Goal: Information Seeking & Learning: Learn about a topic

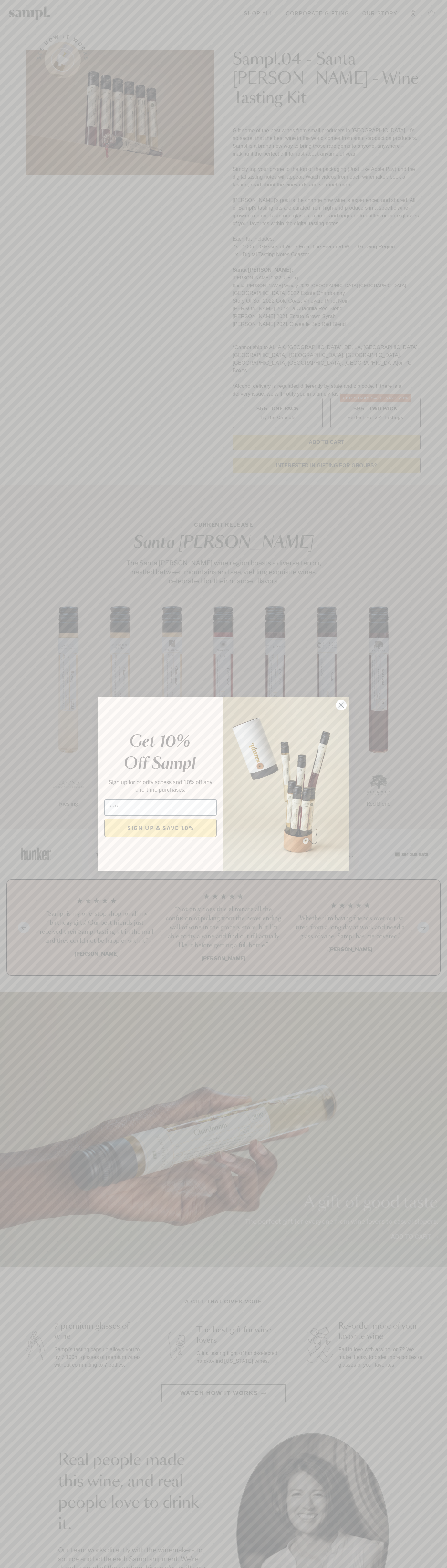
click at [341, 705] on icon "Close dialog" at bounding box center [340, 704] width 4 height 4
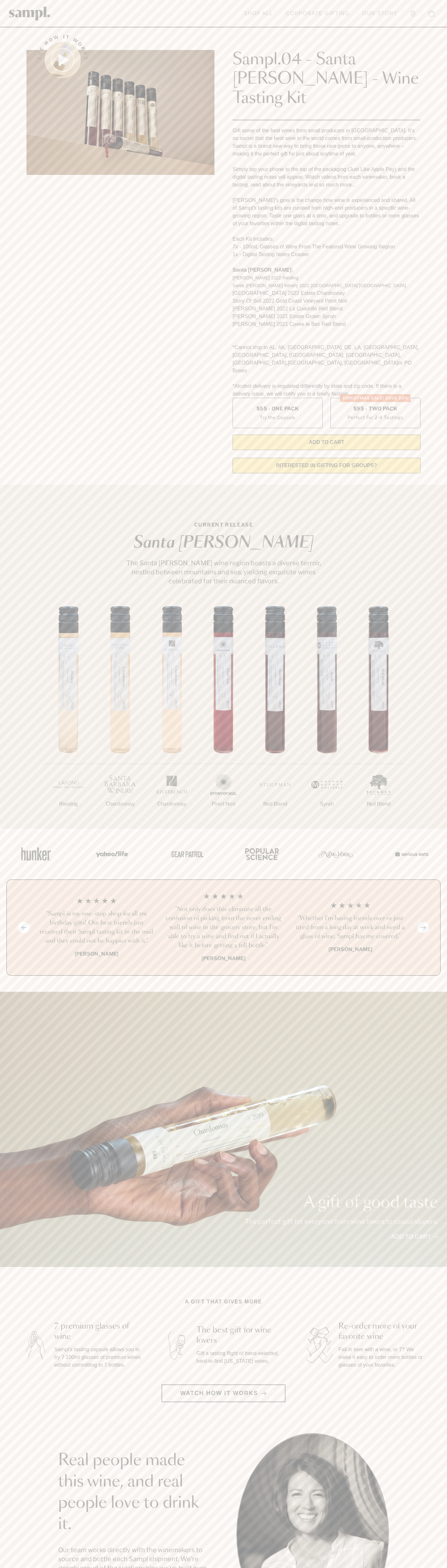
click at [391, 6] on link "Our Story" at bounding box center [380, 13] width 41 height 14
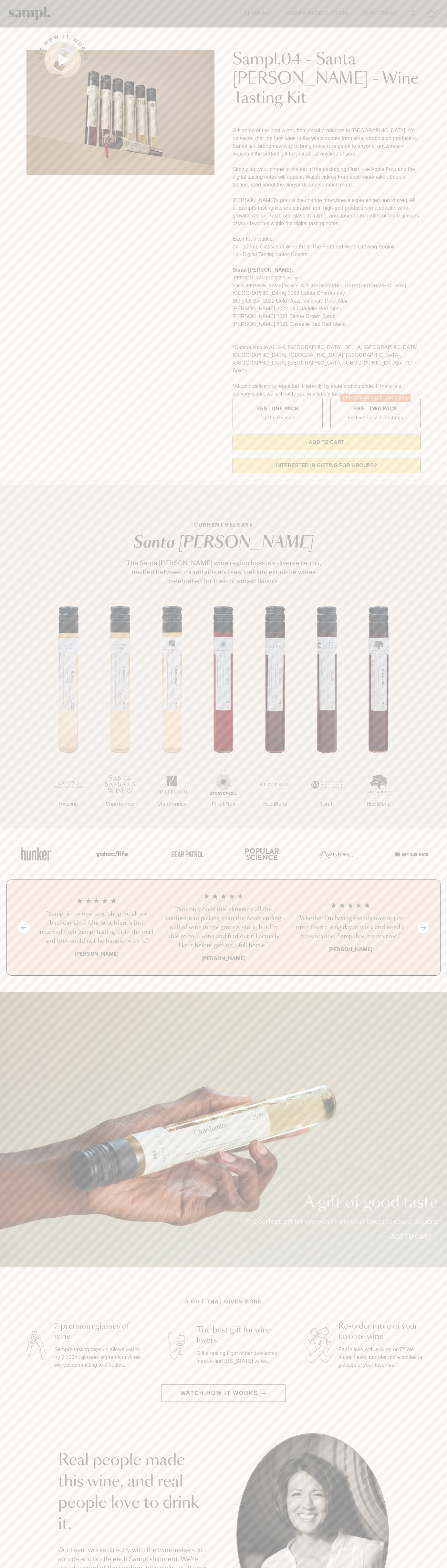
click at [436, 1547] on section "Real people made this wine, and real people love to drink it. Our team works di…" at bounding box center [223, 1533] width 447 height 201
click at [211, 1567] on html "Skip to main content Toggle navigation menu Shop All Corporate Gifting Our Stor…" at bounding box center [223, 1304] width 447 height 2608
click at [2, 410] on section "See how it works Sampl.04 - Santa Barbara - Wine Tasting Kit Gift some of the b…" at bounding box center [223, 252] width 447 height 453
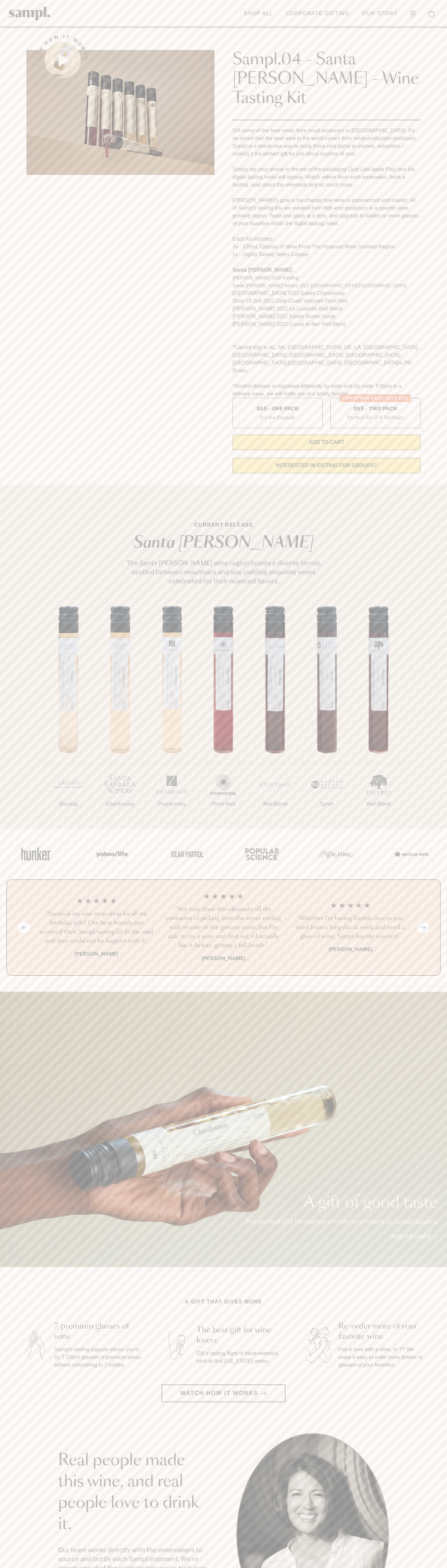
click at [375, 397] on label "Christmas SALE! Save 20% $95 - Two Pack Perfect For 2-4 Tastings" at bounding box center [375, 413] width 90 height 30
